Goal: Transaction & Acquisition: Purchase product/service

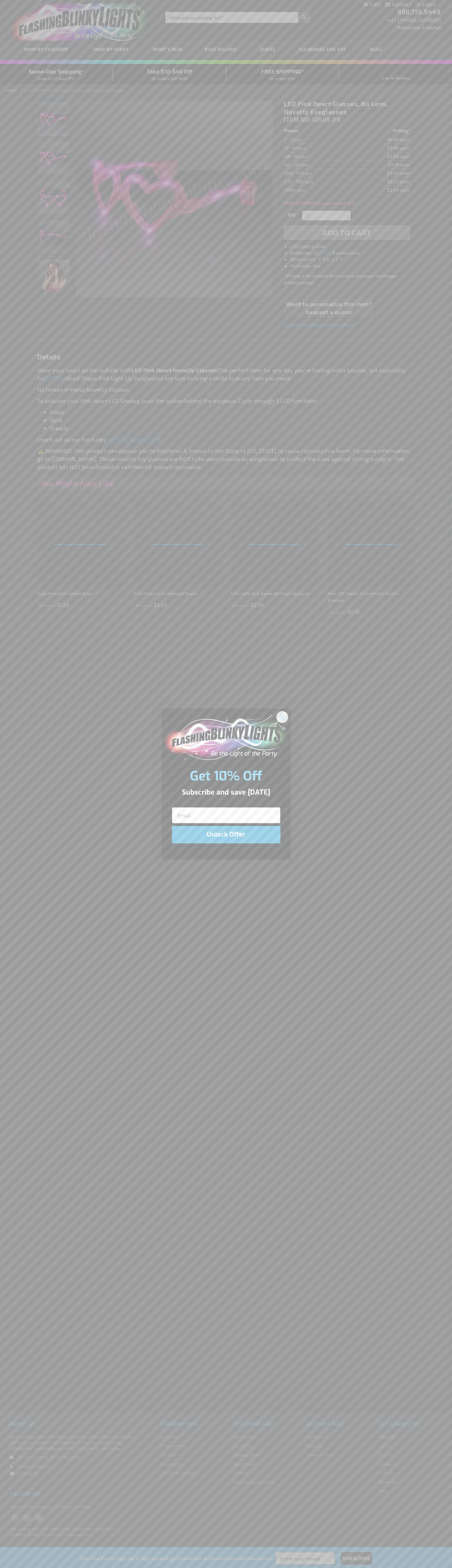
click at [282, 716] on icon "Close dialog" at bounding box center [281, 716] width 4 height 4
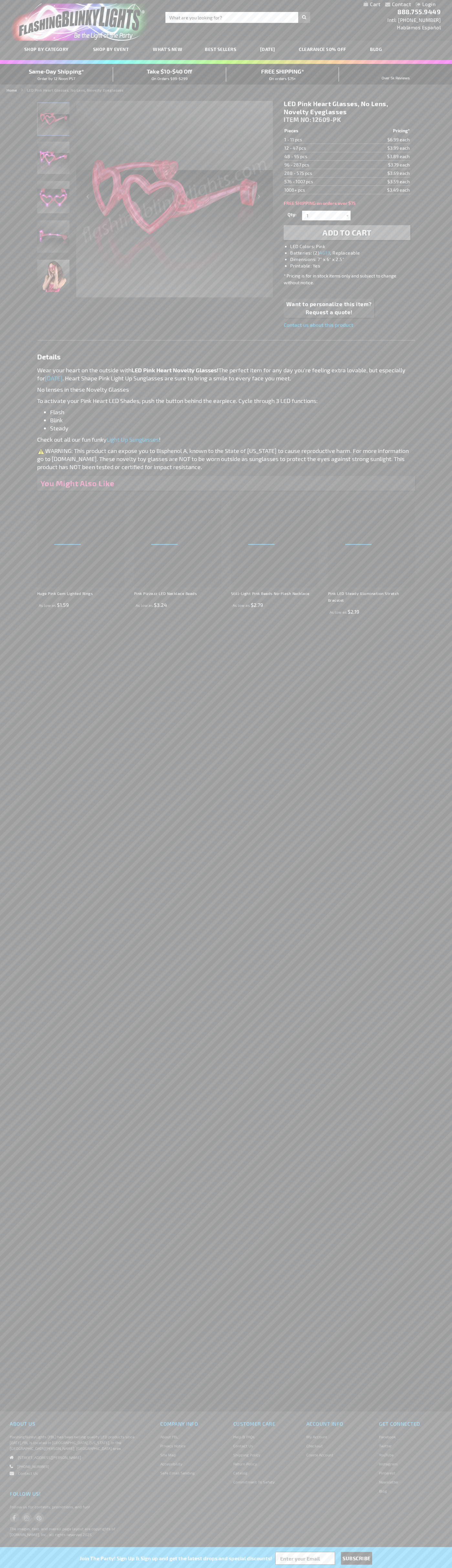
click at [353, 247] on li "LED Colors: Pink" at bounding box center [353, 247] width 126 height 7
click at [347, 233] on span "Add to Cart" at bounding box center [347, 232] width 49 height 9
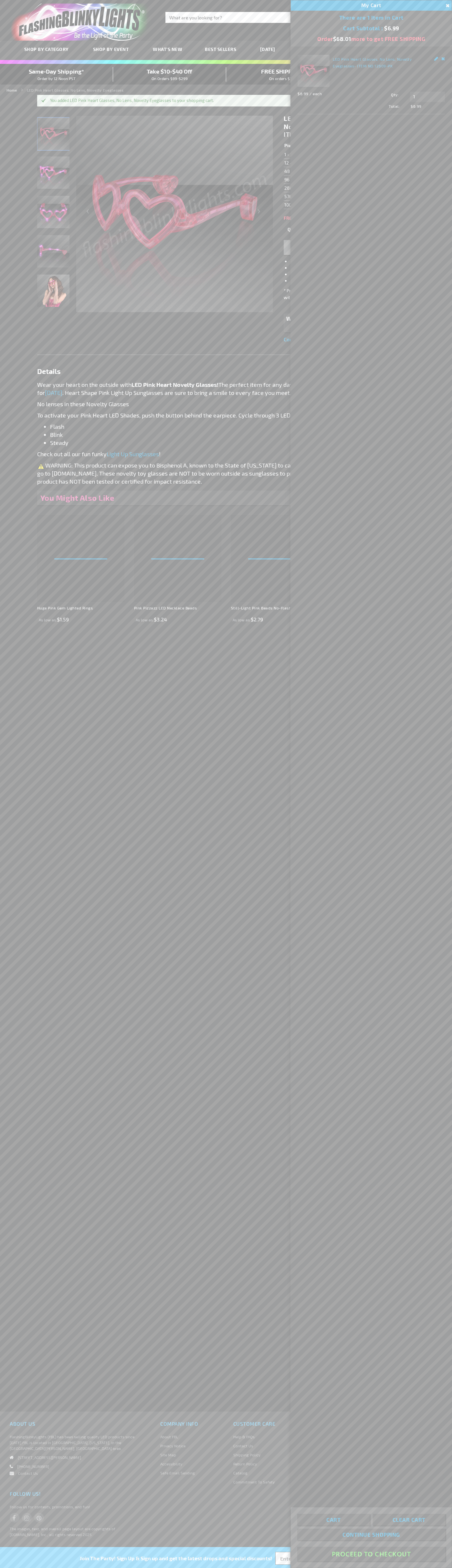
click at [371, 1554] on button "Proceed To Checkout" at bounding box center [371, 1554] width 148 height 15
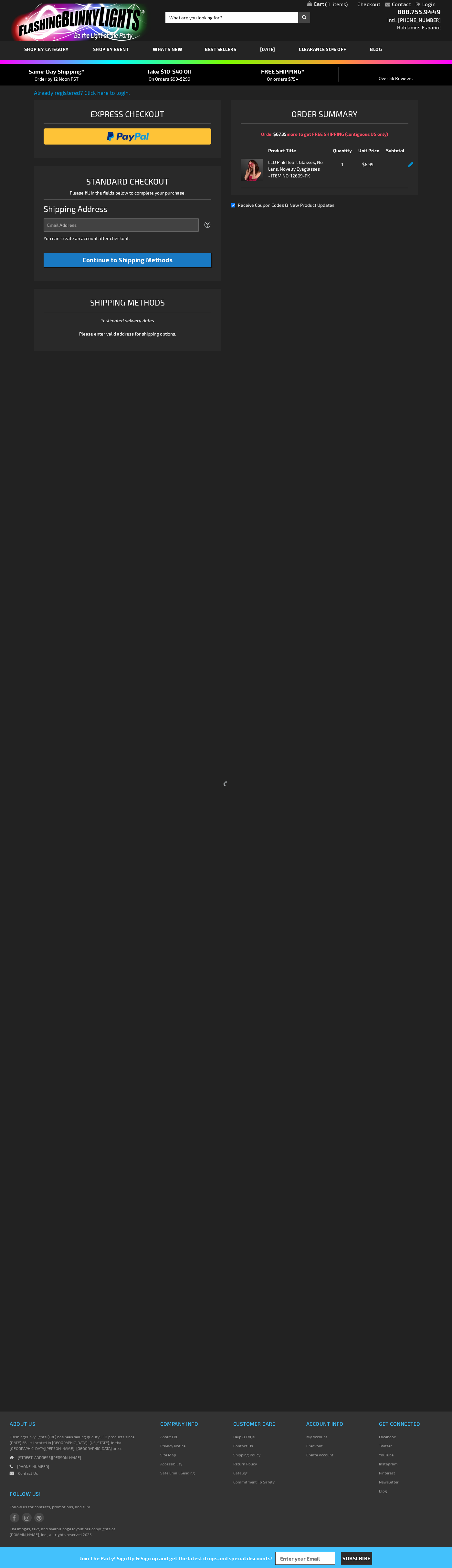
select select "US"
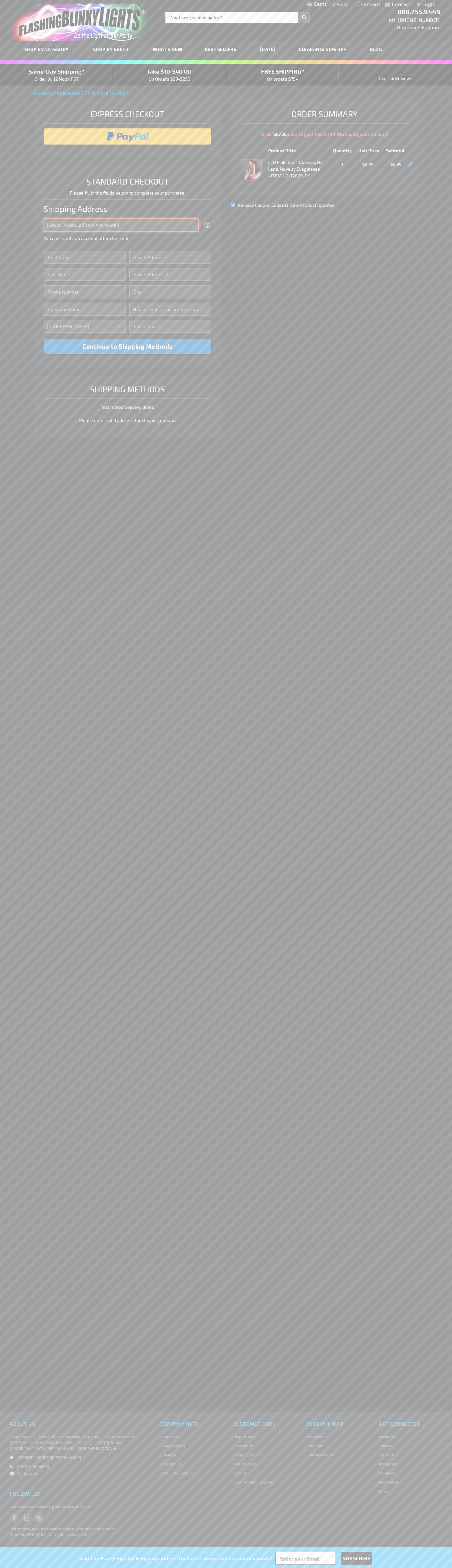
type input "johnsmith005@storebotmail.joonix.net"
type input "John"
type input "2332 Galiano Street"
type input "First floor"
type input "coral gables"
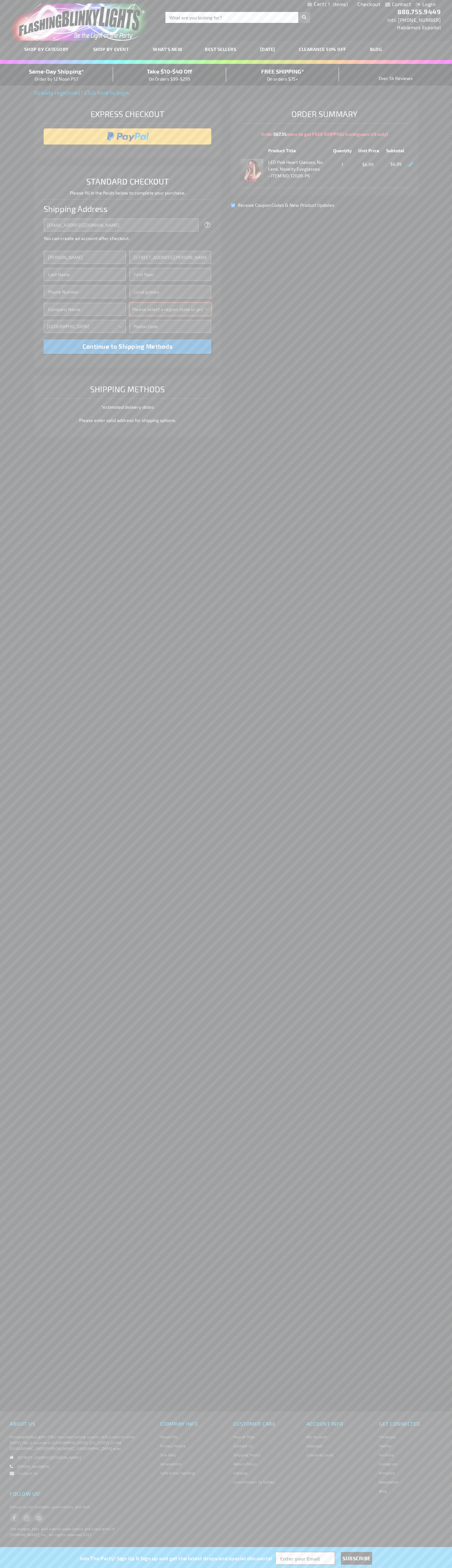
select select "18"
type input "33134"
type input "Smith"
type input "6502530000"
type input "John Smith"
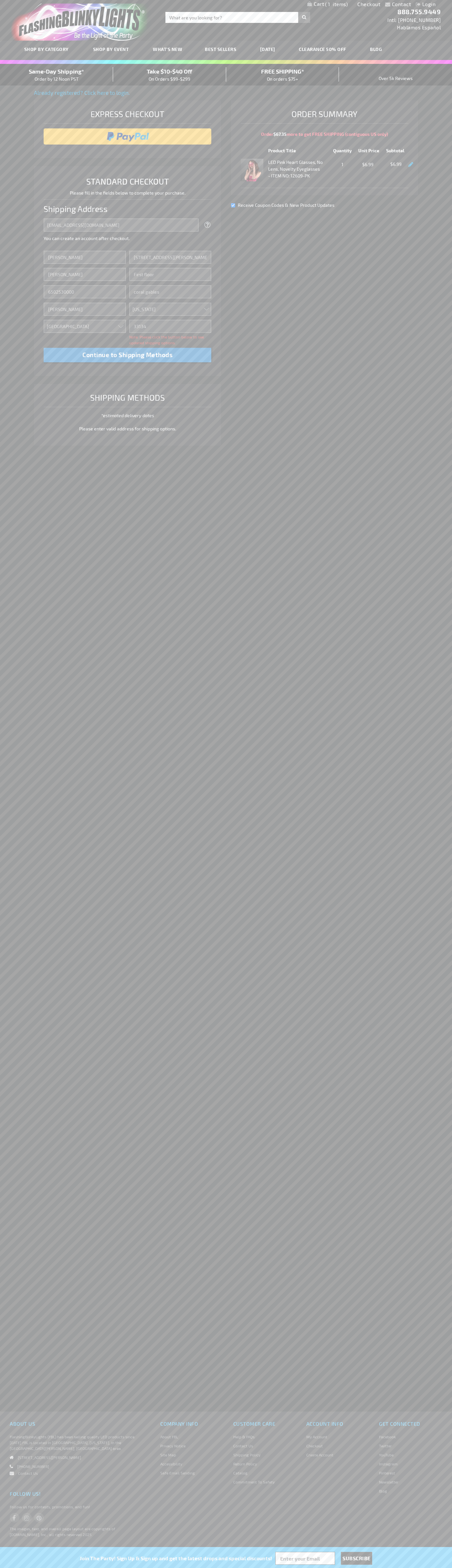
click at [57, 75] on div "Same-Day Shipping* Order by 12 Noon PST" at bounding box center [57, 74] width 113 height 15
click at [127, 136] on input "image" at bounding box center [127, 136] width 161 height 13
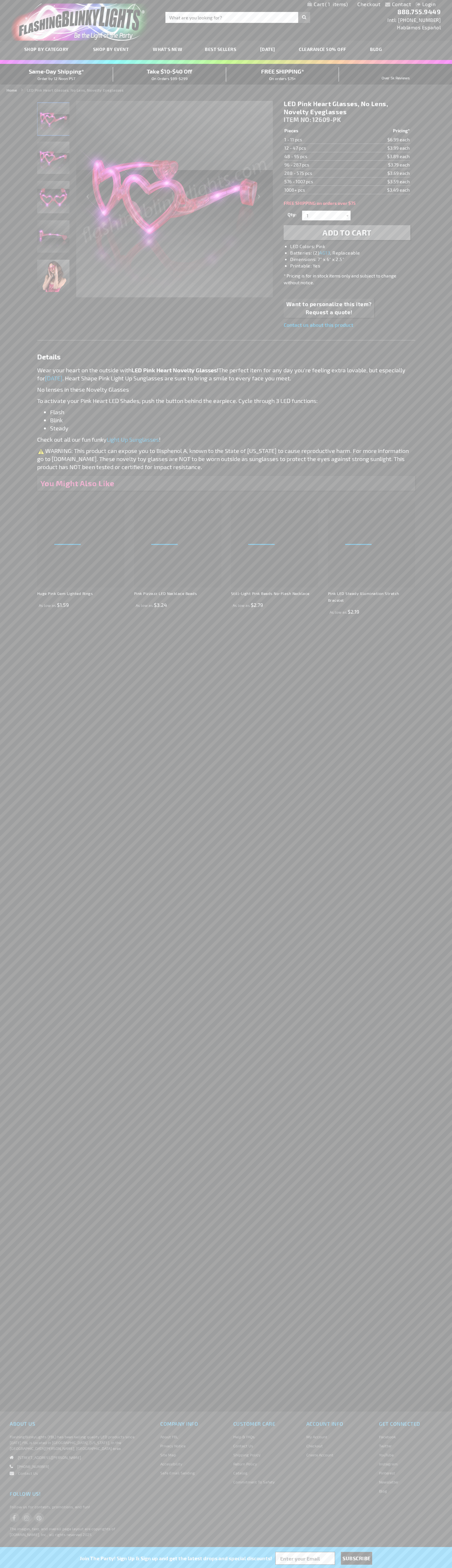
click at [327, 4] on span "1" at bounding box center [336, 4] width 23 height 6
